Goal: Task Accomplishment & Management: Complete application form

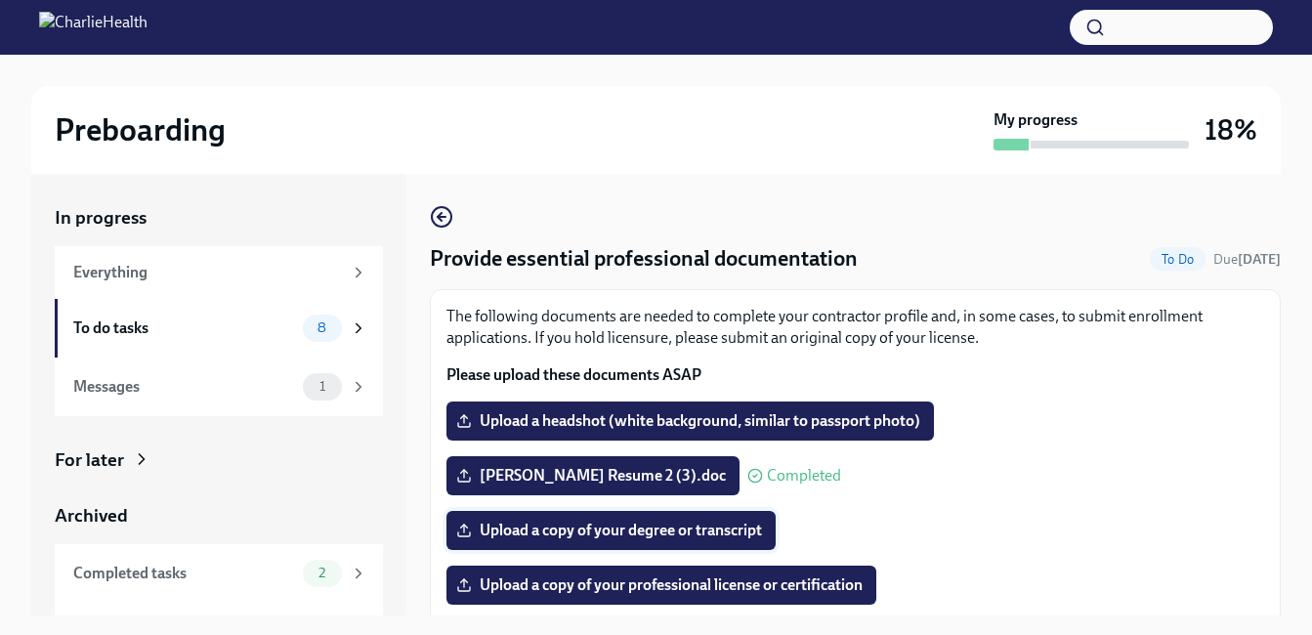
click at [534, 532] on span "Upload a copy of your degree or transcript" at bounding box center [611, 531] width 302 height 20
click at [0, 0] on input "Upload a copy of your degree or transcript" at bounding box center [0, 0] width 0 height 0
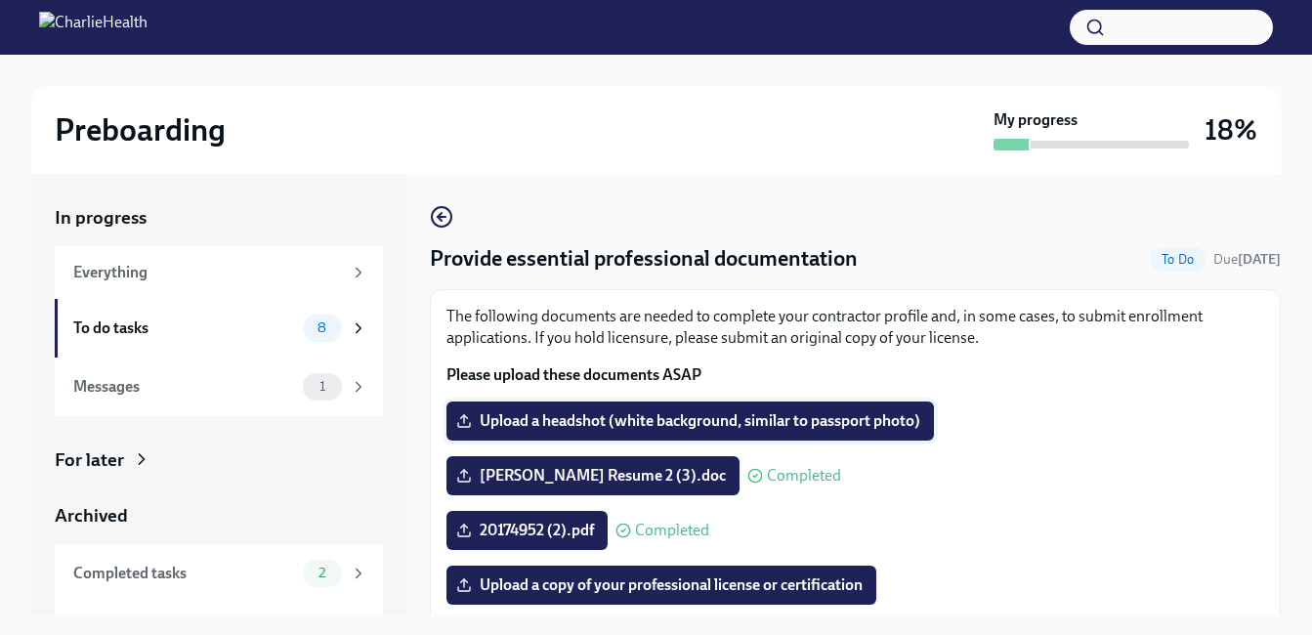
click at [795, 419] on span "Upload a headshot (white background, similar to passport photo)" at bounding box center [690, 421] width 460 height 20
click at [0, 0] on input "Upload a headshot (white background, similar to passport photo)" at bounding box center [0, 0] width 0 height 0
click at [521, 421] on span "Upload a headshot (white background, similar to passport photo)" at bounding box center [690, 421] width 460 height 20
click at [0, 0] on input "Upload a headshot (white background, similar to passport photo)" at bounding box center [0, 0] width 0 height 0
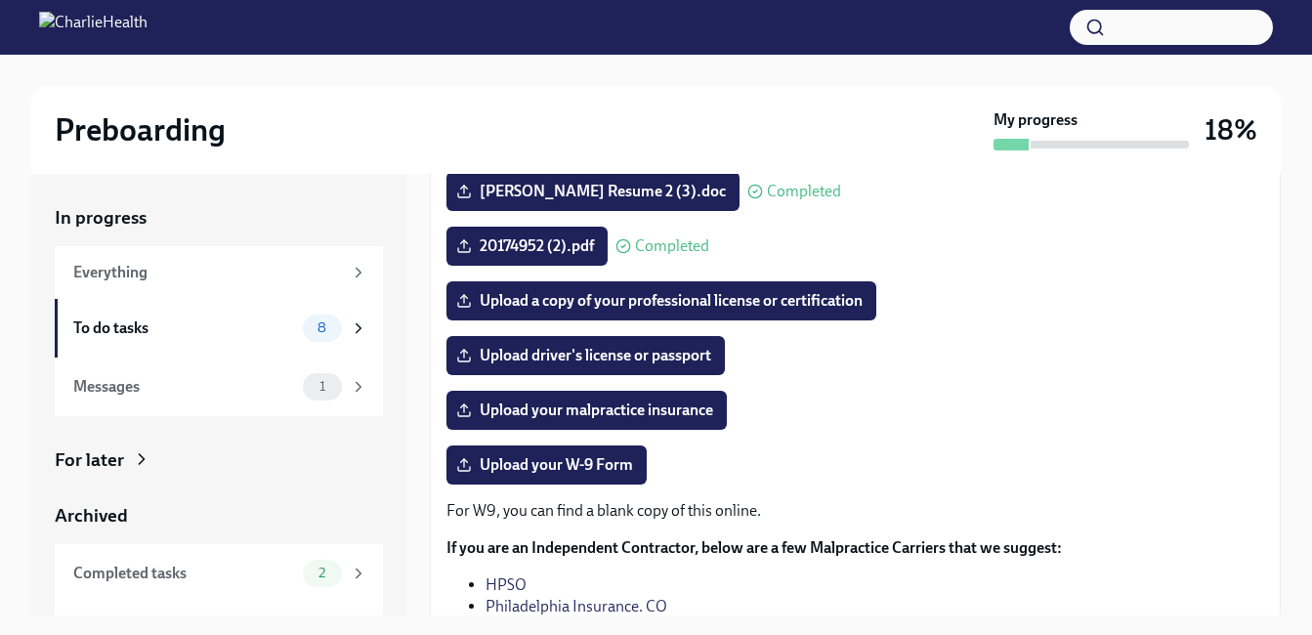
scroll to position [302, 0]
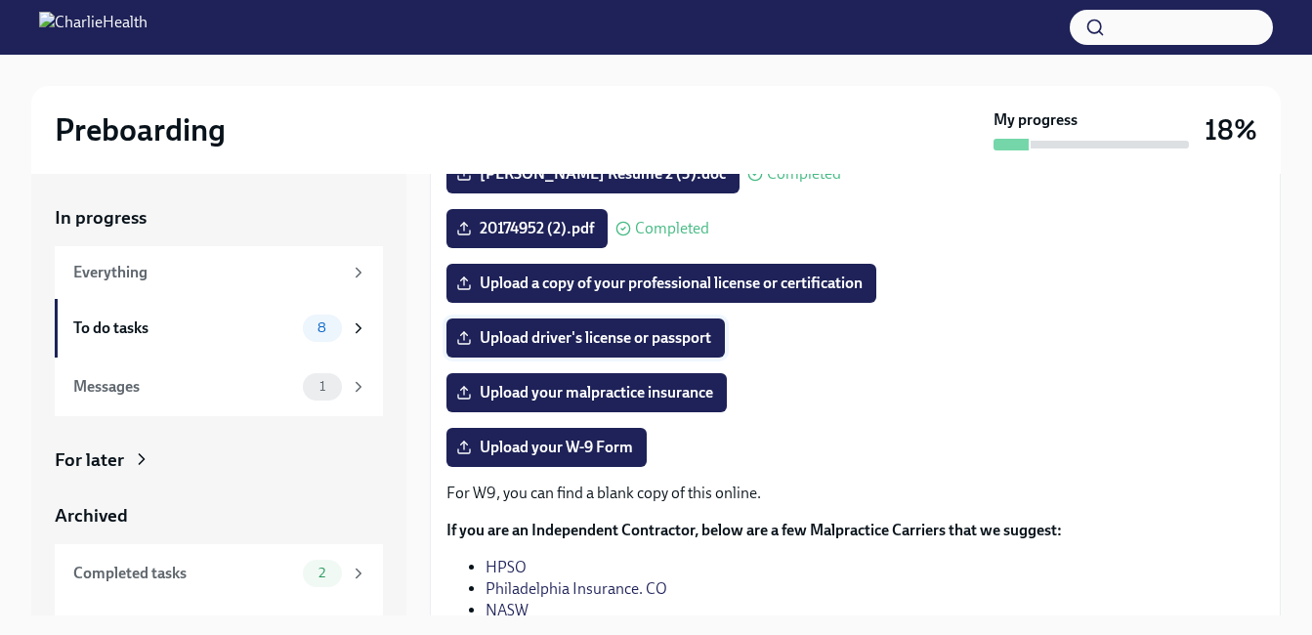
click at [537, 342] on span "Upload driver's license or passport" at bounding box center [585, 338] width 251 height 20
click at [0, 0] on input "Upload driver's license or passport" at bounding box center [0, 0] width 0 height 0
click at [554, 337] on span "Upload driver's license or passport" at bounding box center [585, 338] width 251 height 20
click at [0, 0] on input "Upload driver's license or passport" at bounding box center [0, 0] width 0 height 0
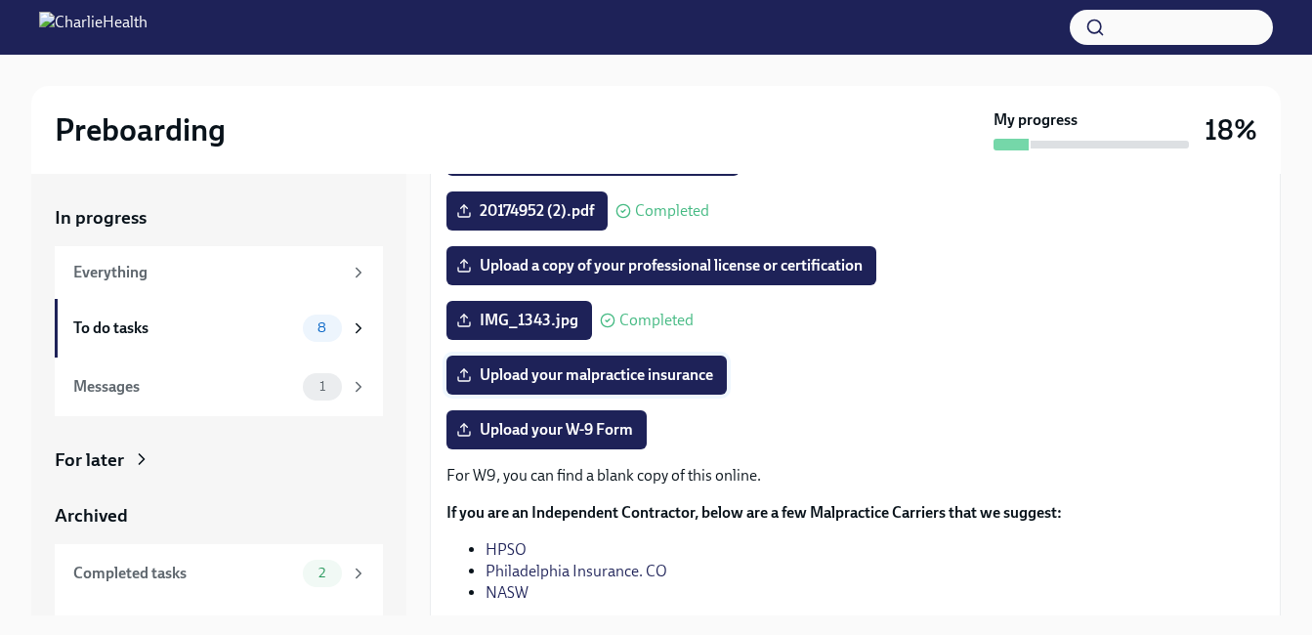
scroll to position [320, 0]
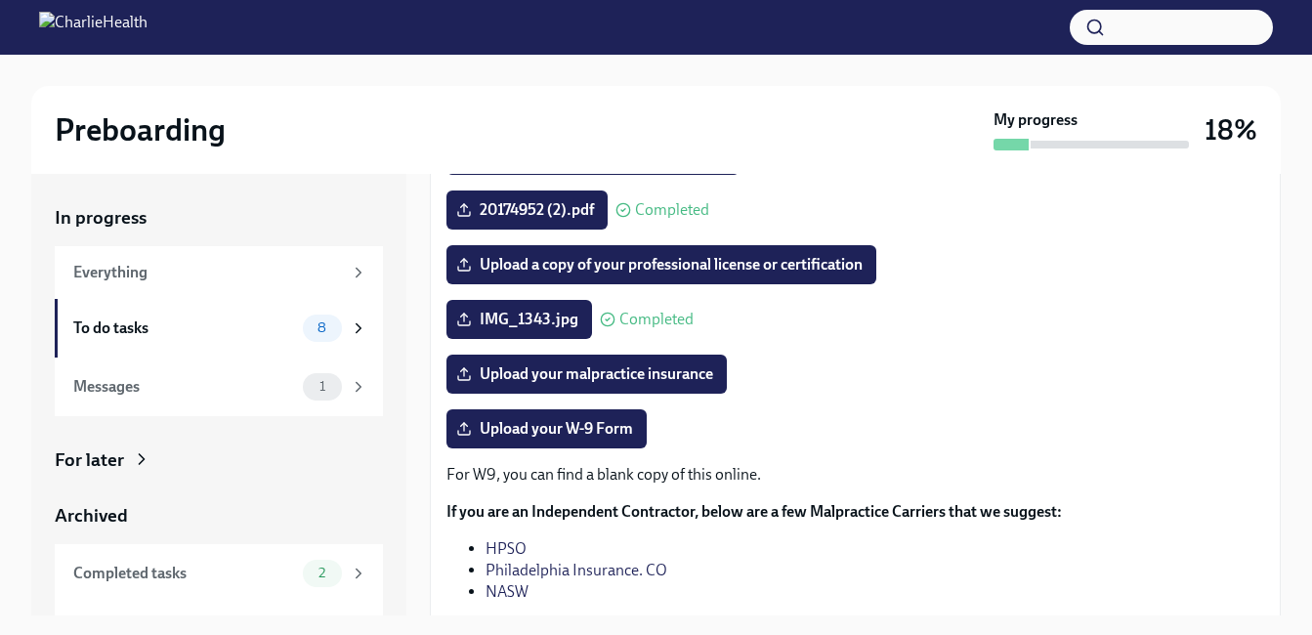
click at [493, 545] on link "HPSO" at bounding box center [506, 548] width 41 height 19
